Goal: Information Seeking & Learning: Learn about a topic

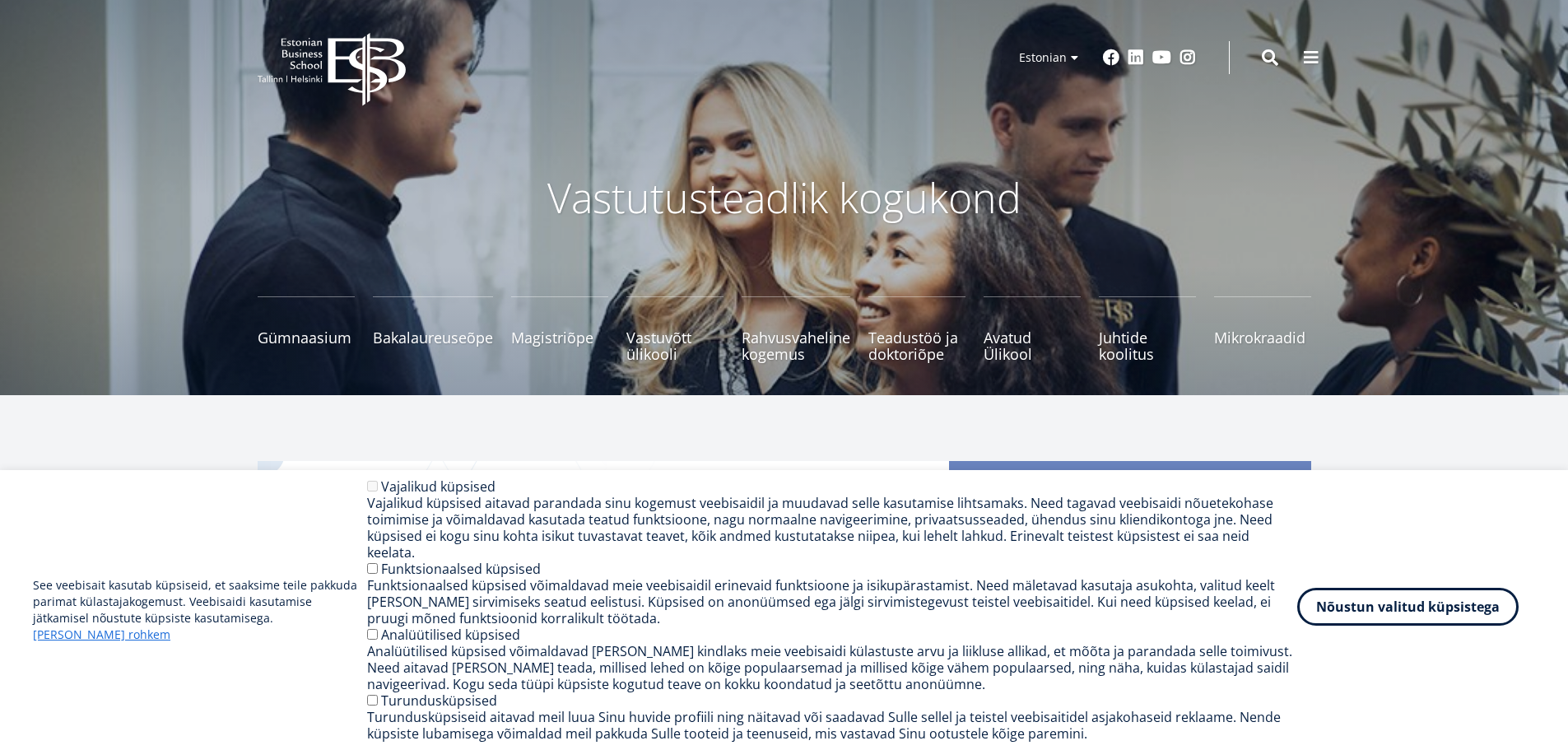
click at [1402, 613] on button "Nõustun valitud küpsistega" at bounding box center [1407, 607] width 221 height 38
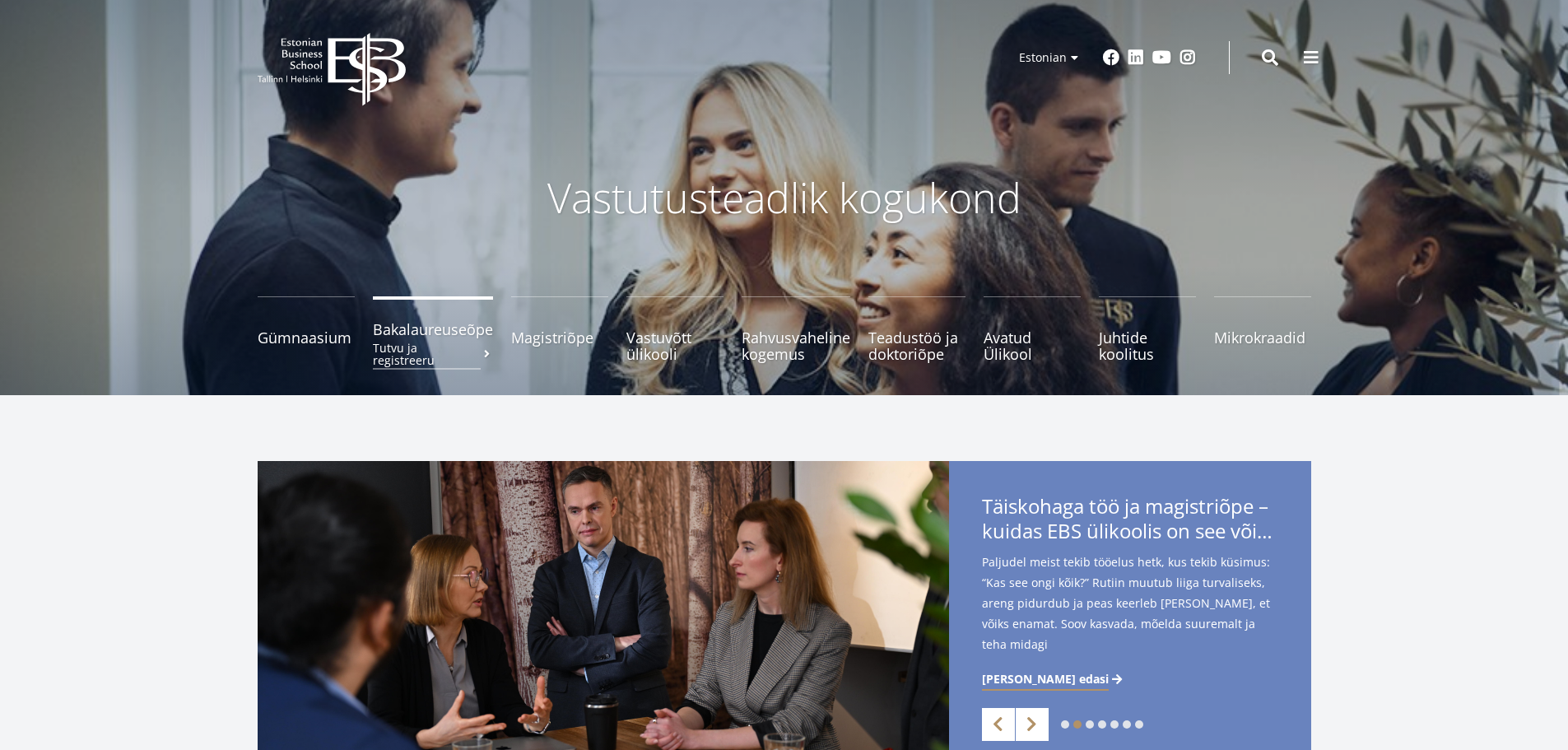
click at [432, 334] on span "Bakalaureuseõpe Tutvu ja registreeru" at bounding box center [432, 329] width 120 height 17
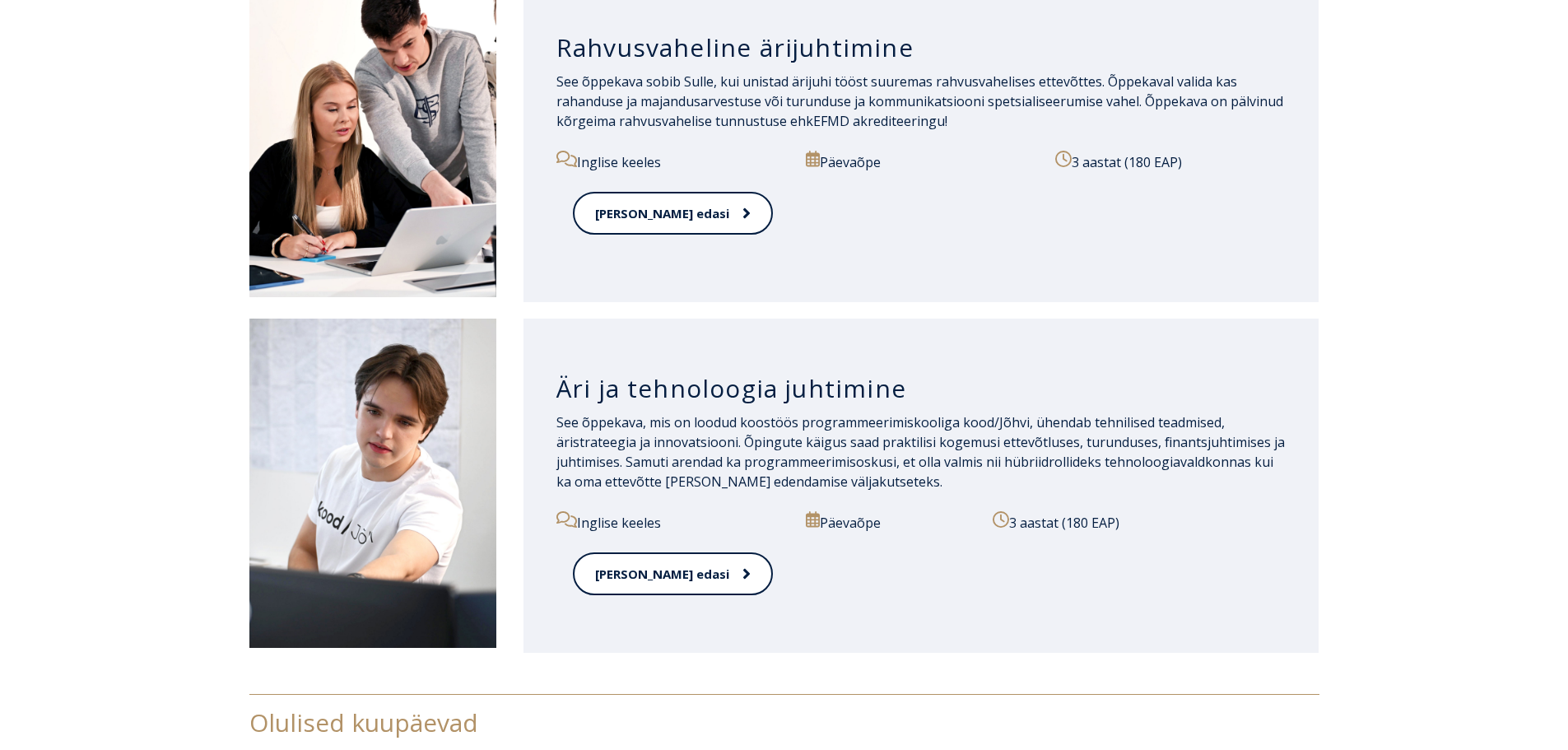
scroll to position [1647, 0]
drag, startPoint x: 992, startPoint y: 440, endPoint x: 621, endPoint y: 457, distance: 371.4
click at [621, 457] on p "See õppekava, mis on loodud koostöös programmeerimiskooliga kood/Jõhvi, ühendab…" at bounding box center [921, 451] width 730 height 79
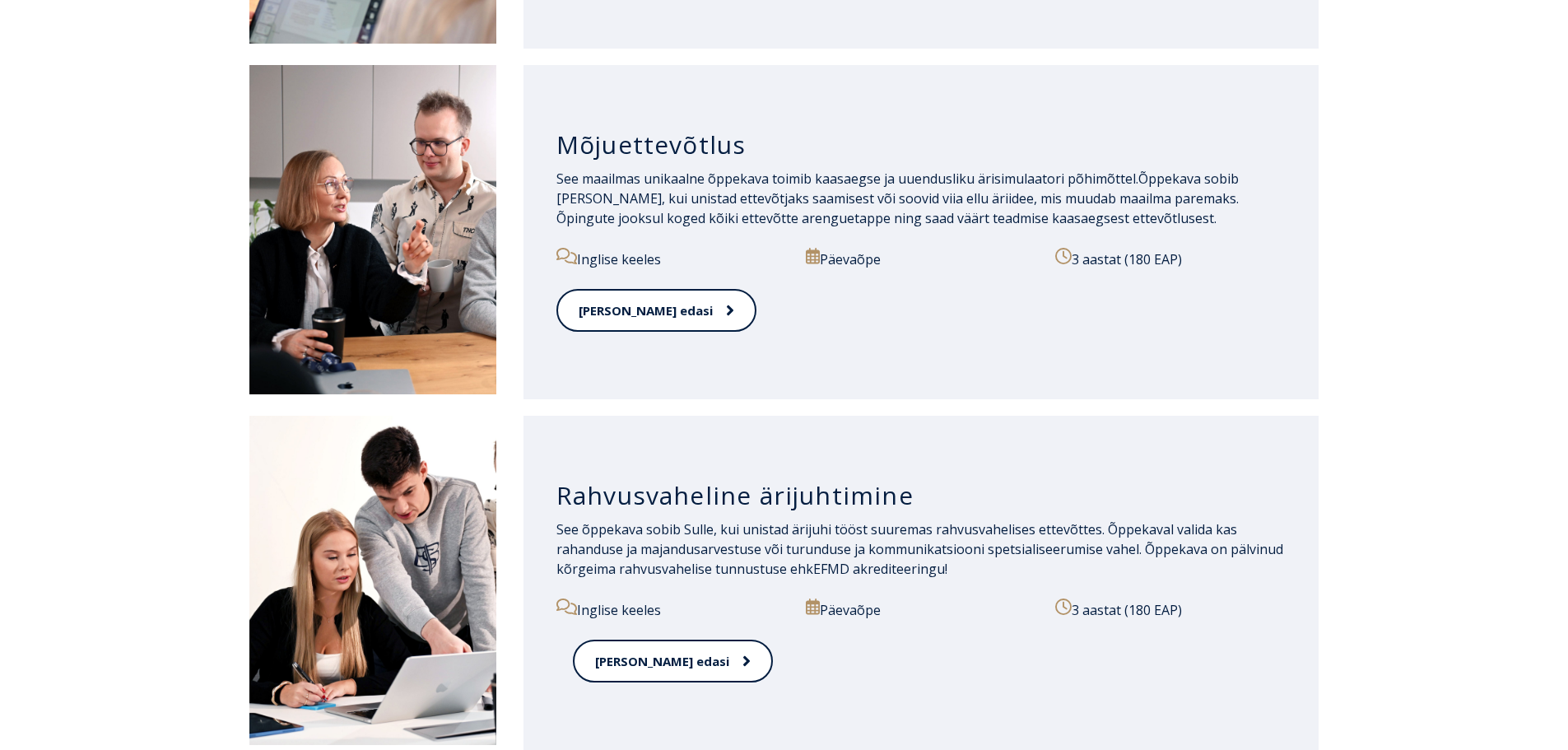
scroll to position [988, 0]
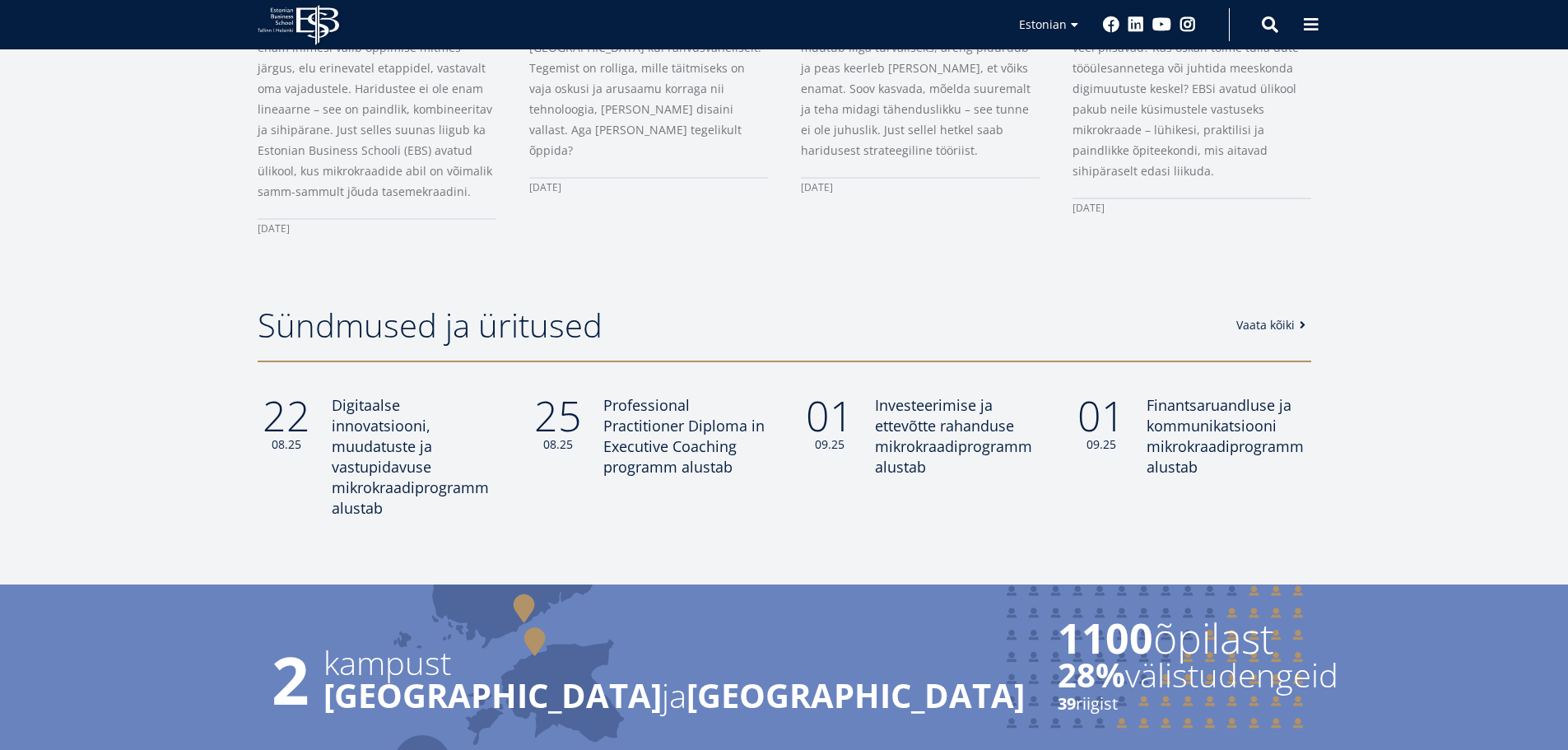
scroll to position [1399, 0]
